Goal: Check status: Check status

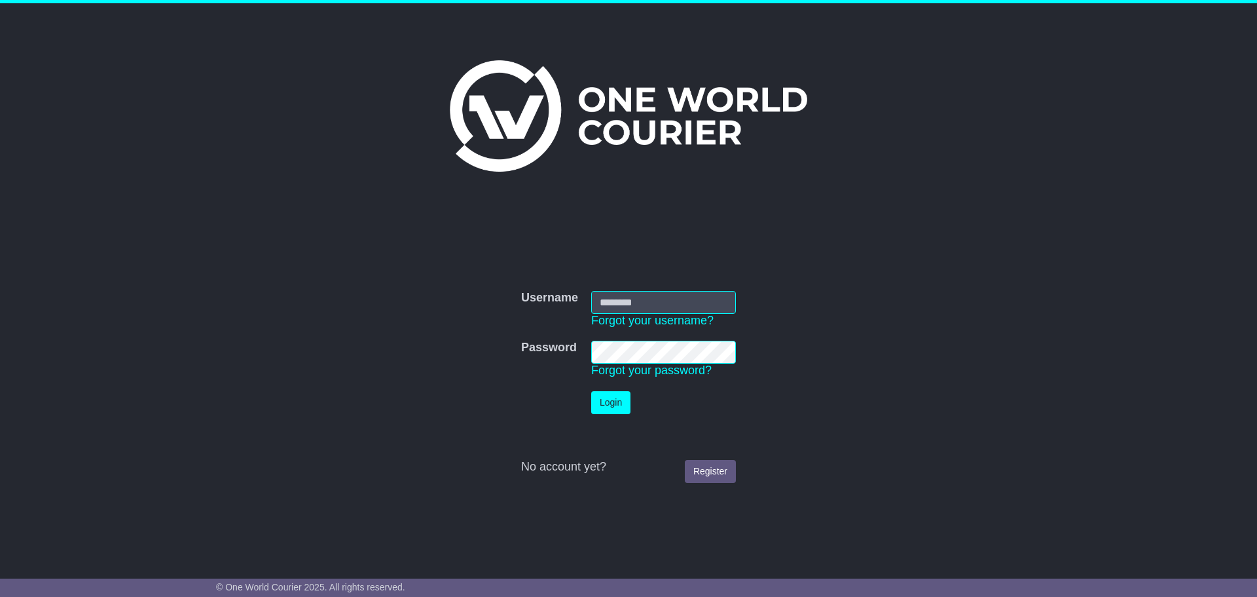
type input "*****"
click at [623, 403] on button "Login" at bounding box center [610, 402] width 39 height 23
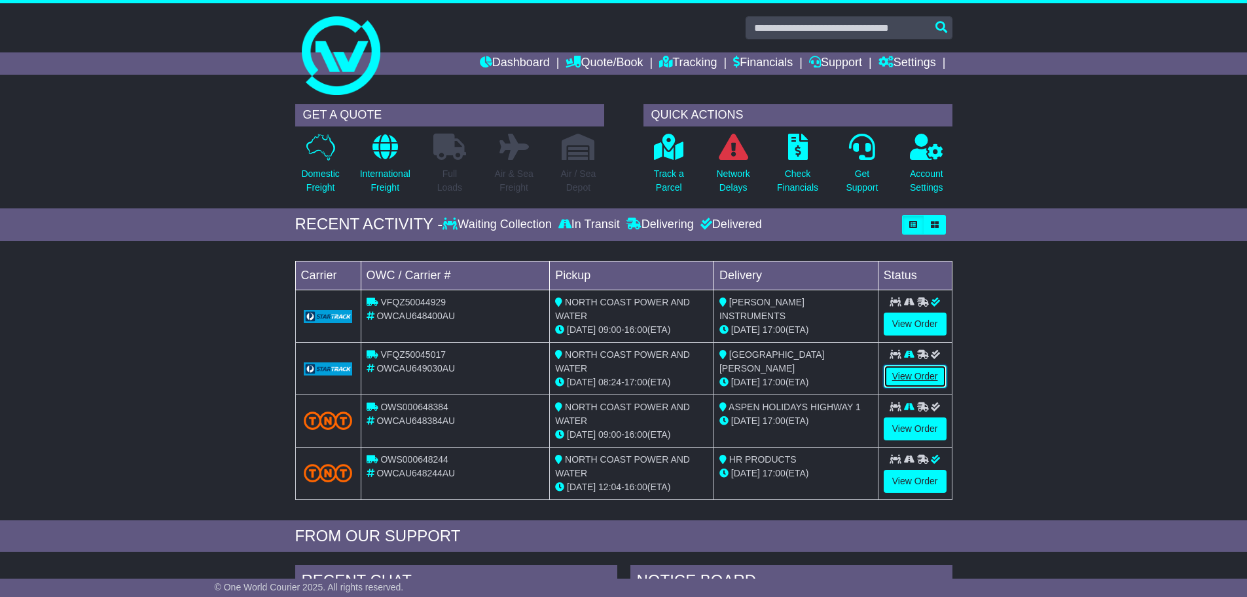
click at [919, 376] on link "View Order" at bounding box center [915, 376] width 63 height 23
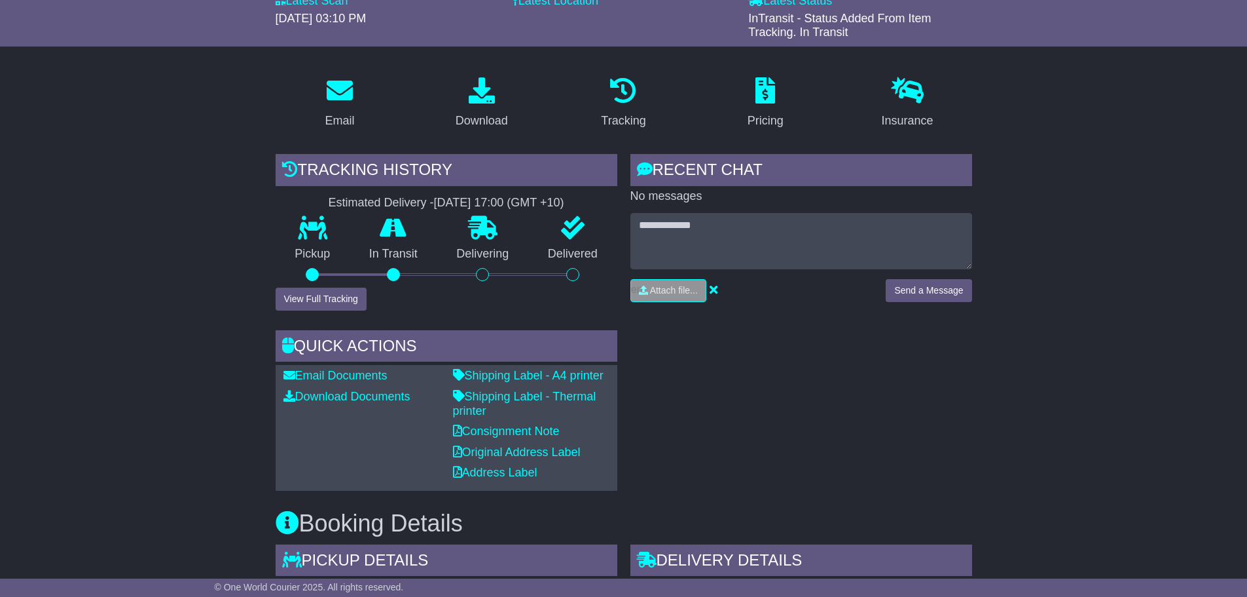
scroll to position [164, 0]
click at [627, 122] on div "Tracking" at bounding box center [623, 122] width 45 height 18
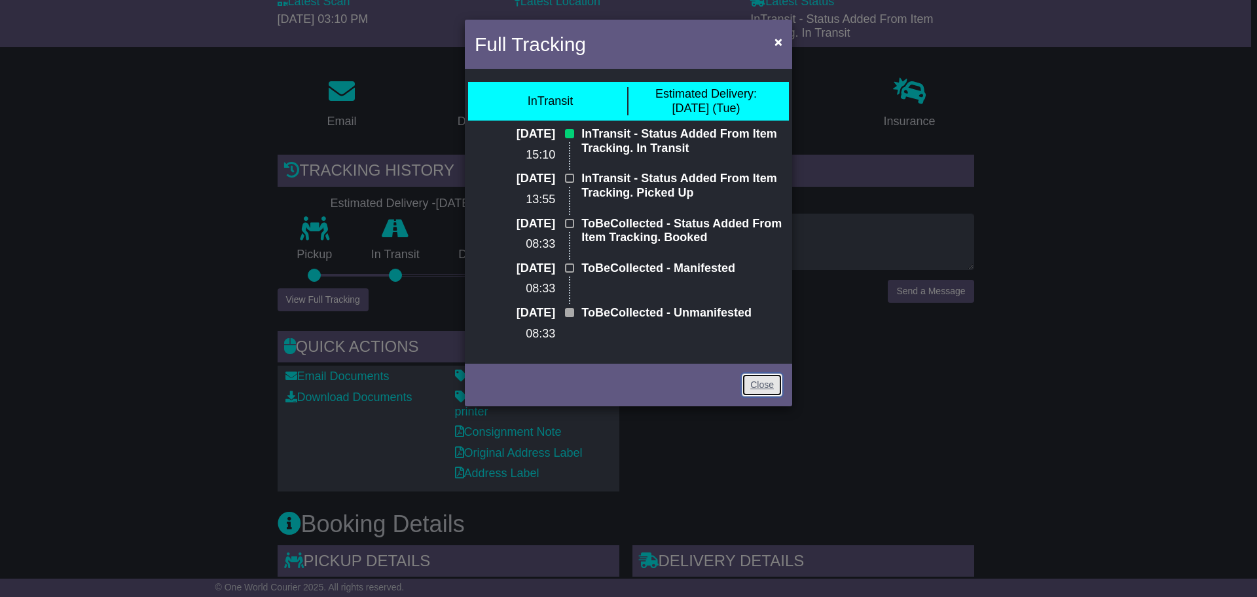
click at [760, 380] on link "Close" at bounding box center [762, 384] width 41 height 23
